Goal: Task Accomplishment & Management: Use online tool/utility

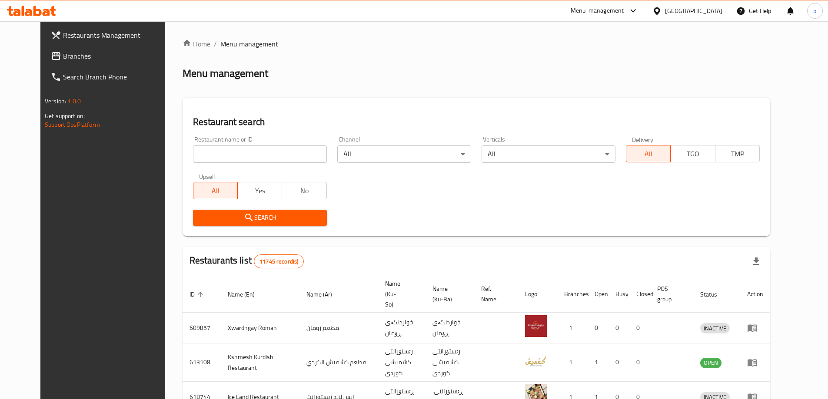
click at [63, 55] on span "Branches" at bounding box center [117, 56] width 109 height 10
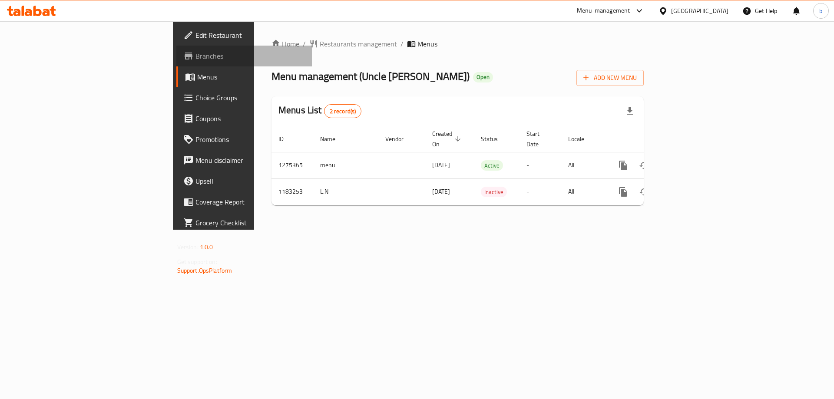
click at [195, 60] on span "Branches" at bounding box center [250, 56] width 110 height 10
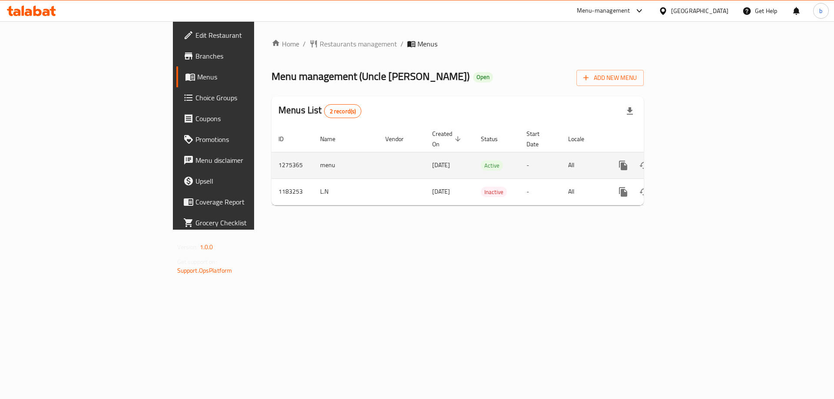
click at [696, 159] on link "enhanced table" at bounding box center [685, 165] width 21 height 21
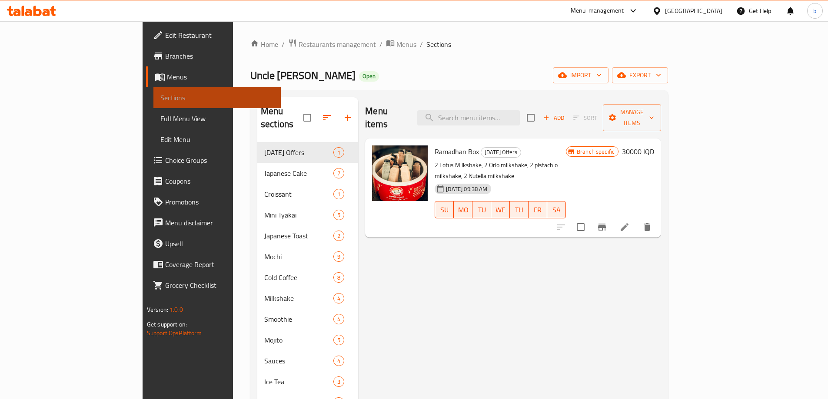
click at [160, 100] on span "Sections" at bounding box center [216, 98] width 113 height 10
click at [167, 79] on span "Menus" at bounding box center [220, 77] width 107 height 10
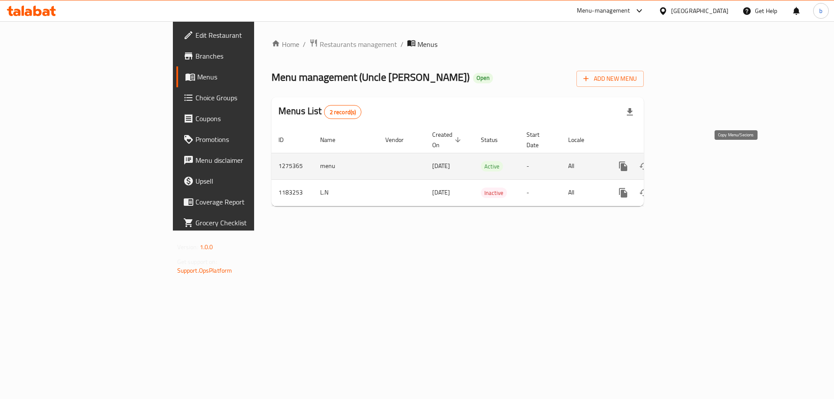
click at [627, 162] on icon "more" at bounding box center [623, 167] width 8 height 10
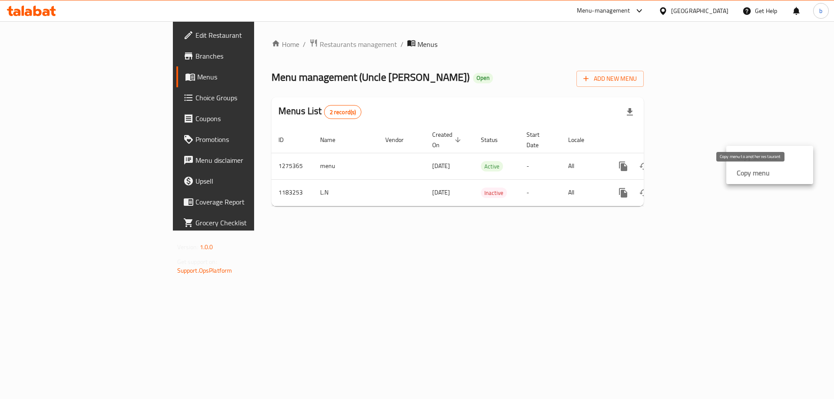
click at [758, 171] on strong "Copy menu" at bounding box center [753, 173] width 33 height 10
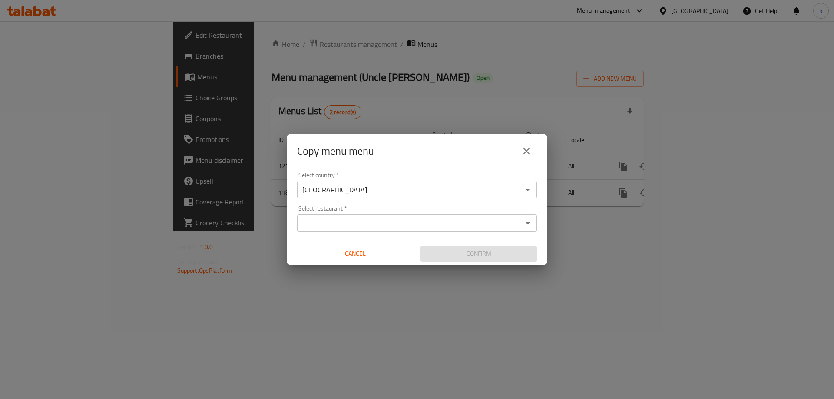
click at [402, 225] on input "Select restaurant   *" at bounding box center [410, 223] width 220 height 12
click at [529, 149] on icon "close" at bounding box center [526, 151] width 6 height 6
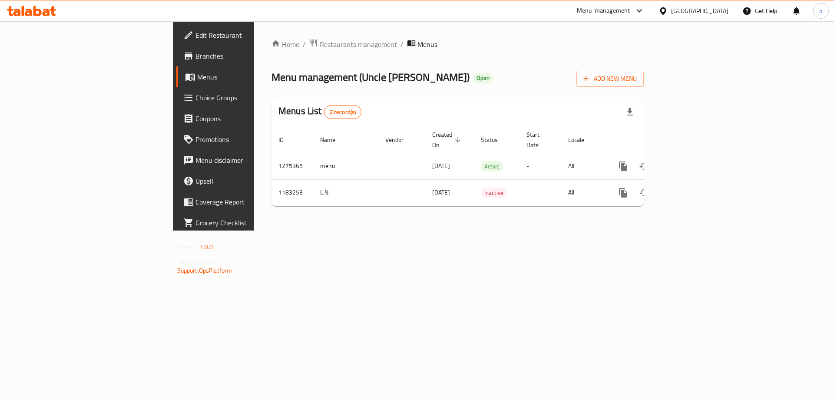
click at [37, 17] on div at bounding box center [31, 10] width 63 height 17
click at [49, 7] on icon at bounding box center [31, 11] width 49 height 10
